Goal: Check status: Check status

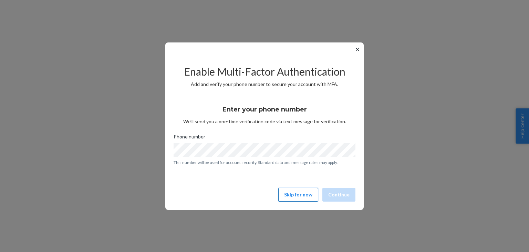
click at [308, 191] on button "Skip for now" at bounding box center [298, 194] width 40 height 14
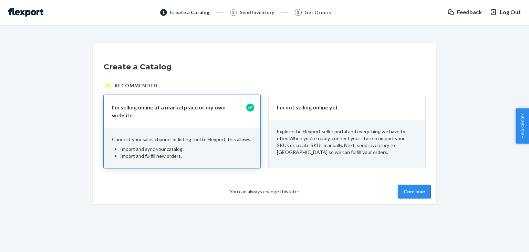
click at [425, 188] on button "Continue" at bounding box center [414, 191] width 33 height 14
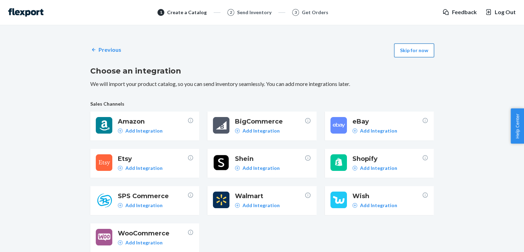
click at [403, 48] on button "Skip for now" at bounding box center [414, 50] width 40 height 14
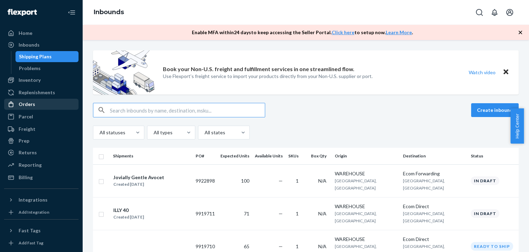
click at [50, 106] on div "Orders" at bounding box center [41, 104] width 73 height 10
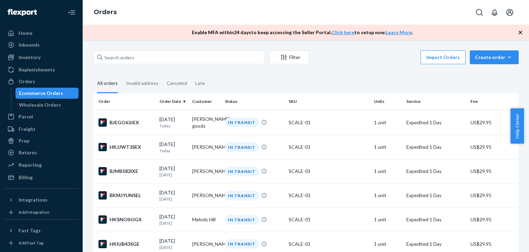
click at [131, 64] on div "Filter Import Orders Create order Ecommerce order Removal order" at bounding box center [306, 58] width 426 height 16
click at [129, 60] on input "text" at bounding box center [179, 57] width 172 height 14
paste input "[PERSON_NAME]"
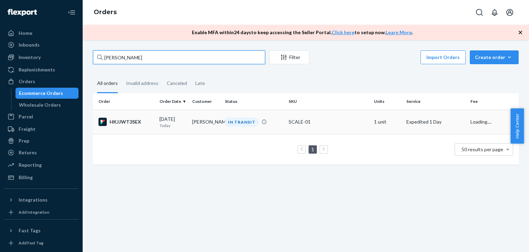
type input "[PERSON_NAME]"
click at [122, 130] on td "HKJJWT3SEX" at bounding box center [125, 122] width 64 height 24
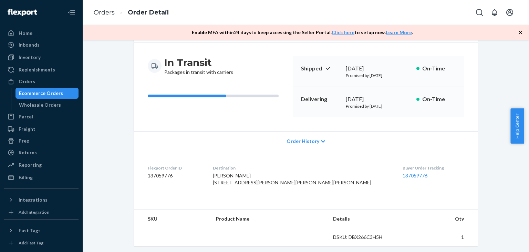
scroll to position [115, 0]
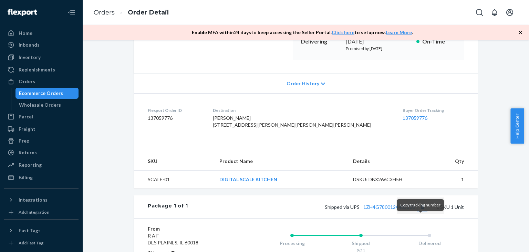
click at [422, 211] on button "Copy tracking number" at bounding box center [422, 206] width 9 height 9
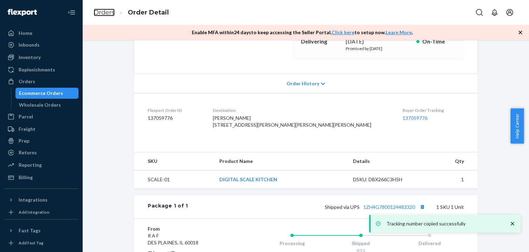
drag, startPoint x: 108, startPoint y: 13, endPoint x: 132, endPoint y: 31, distance: 30.3
click at [108, 12] on link "Orders" at bounding box center [104, 13] width 21 height 8
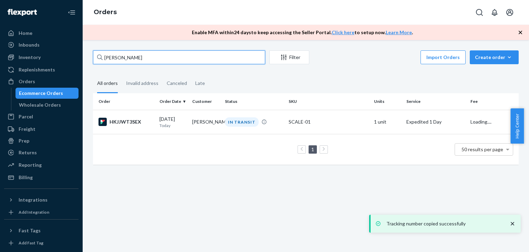
click at [139, 51] on input "[PERSON_NAME]" at bounding box center [179, 57] width 172 height 14
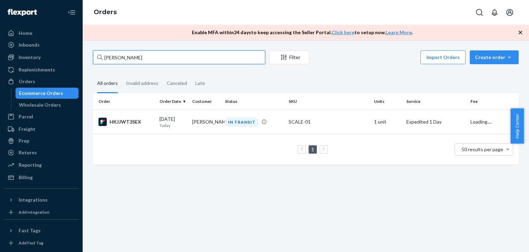
click at [138, 54] on input "[PERSON_NAME]" at bounding box center [179, 57] width 172 height 14
paste input "[PERSON_NAME] goods"
type input "[PERSON_NAME] goods"
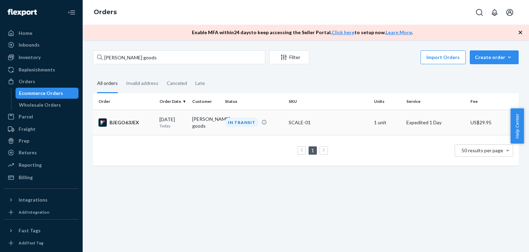
click at [131, 112] on td "BJEGO63JEX" at bounding box center [125, 122] width 64 height 25
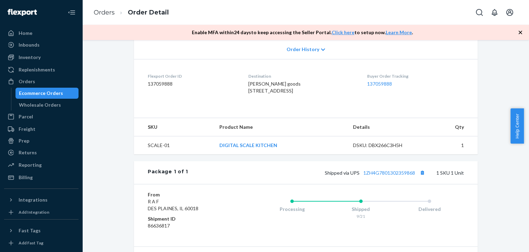
scroll to position [149, 0]
click at [419, 176] on button "Copy tracking number" at bounding box center [422, 171] width 9 height 9
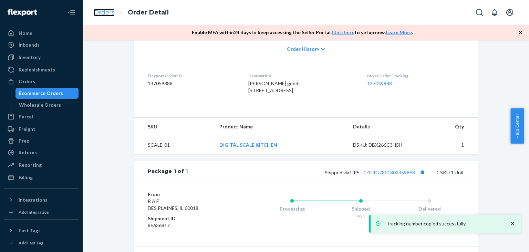
click at [109, 10] on link "Orders" at bounding box center [104, 13] width 21 height 8
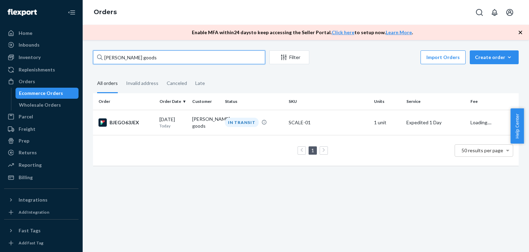
click at [158, 54] on input "[PERSON_NAME] goods" at bounding box center [179, 57] width 172 height 14
click at [159, 57] on input "[PERSON_NAME] goods" at bounding box center [179, 57] width 172 height 14
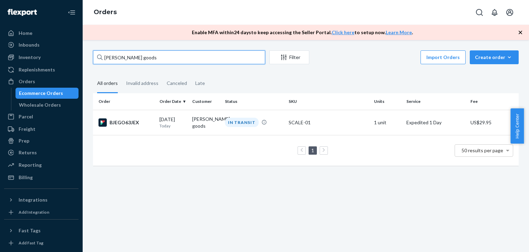
click at [159, 57] on input "[PERSON_NAME] goods" at bounding box center [179, 57] width 172 height 14
